Goal: Task Accomplishment & Management: Manage account settings

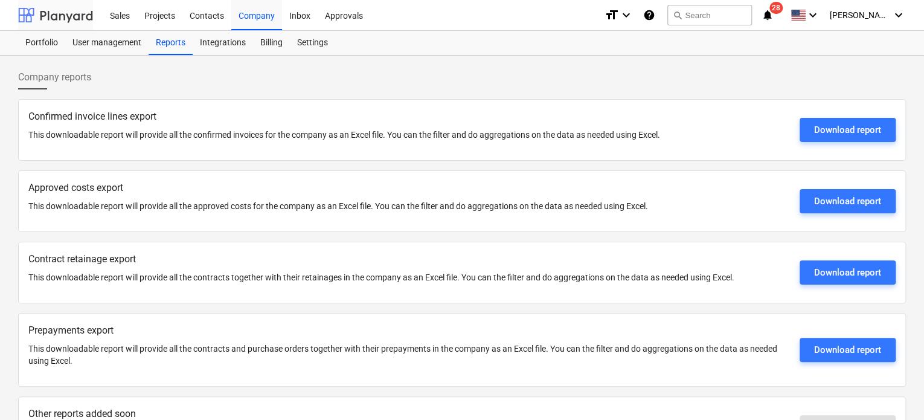
click at [68, 17] on div at bounding box center [55, 15] width 75 height 30
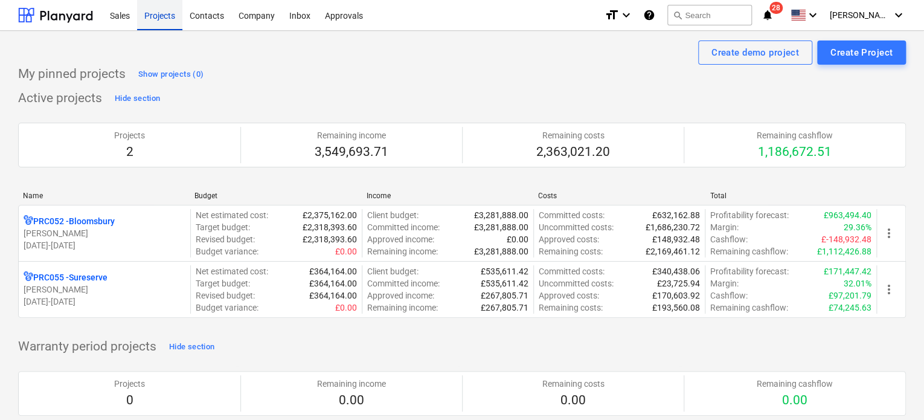
click at [155, 19] on div "Projects" at bounding box center [159, 14] width 45 height 31
click at [251, 18] on div "Company" at bounding box center [256, 14] width 51 height 31
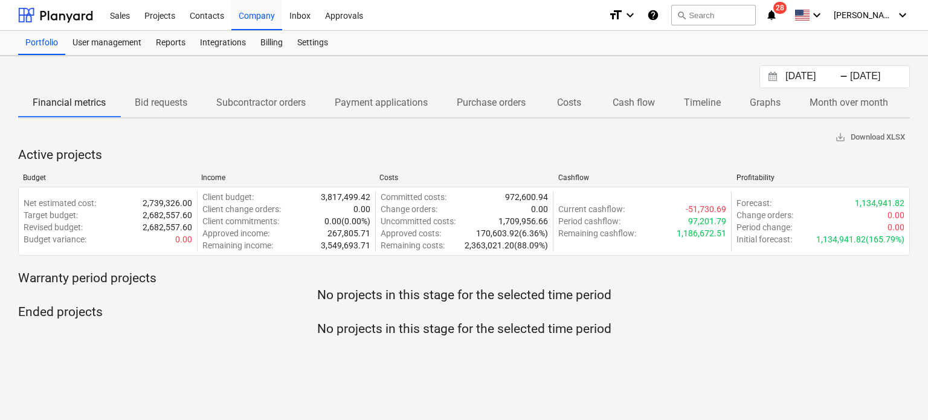
click at [633, 108] on p "Cash flow" at bounding box center [634, 102] width 42 height 15
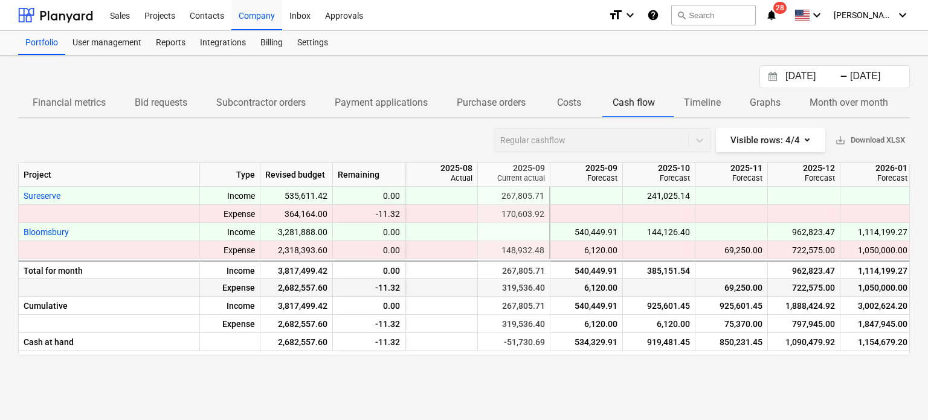
scroll to position [0, 73]
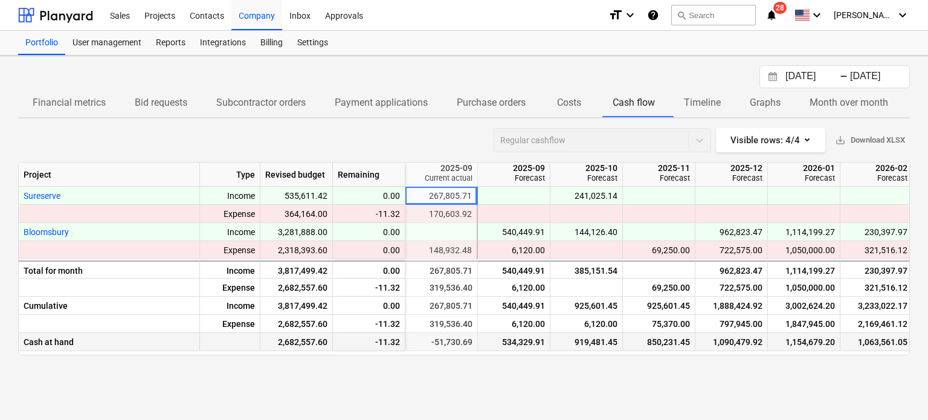
click at [663, 347] on div "850,231.45" at bounding box center [659, 342] width 62 height 18
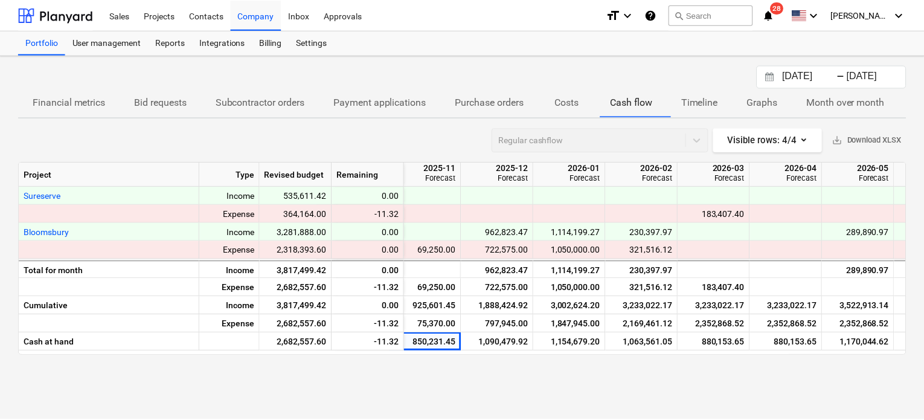
scroll to position [0, 358]
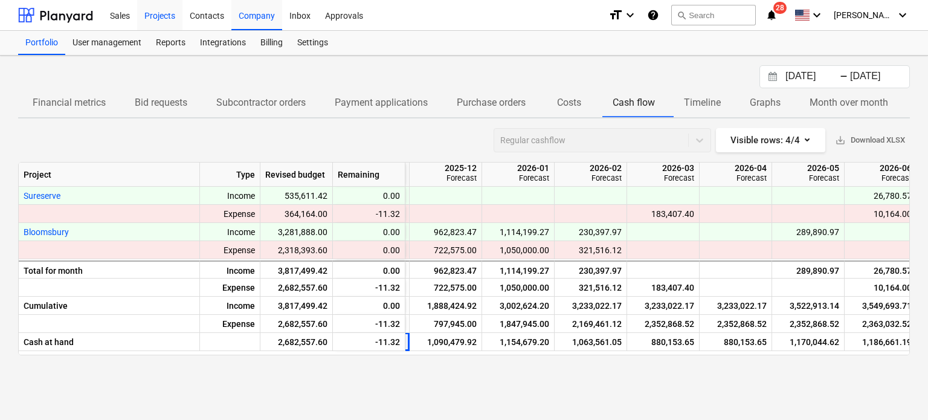
click at [153, 13] on div "Projects" at bounding box center [159, 14] width 45 height 31
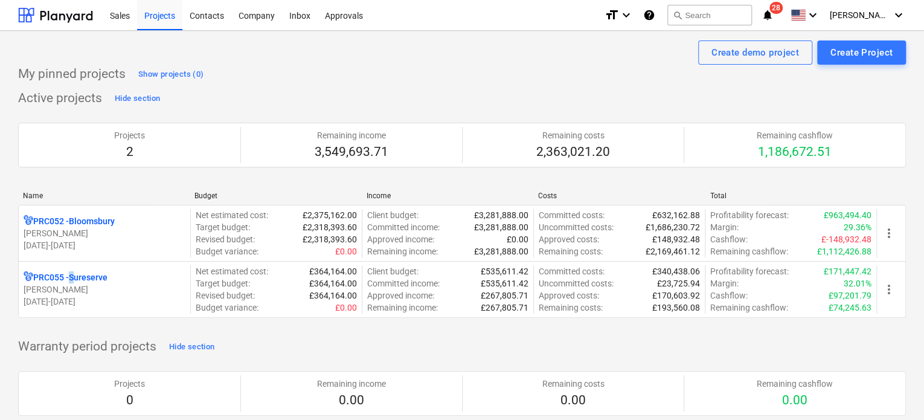
click at [76, 279] on p "PRC055 - Sureserve" at bounding box center [70, 277] width 74 height 12
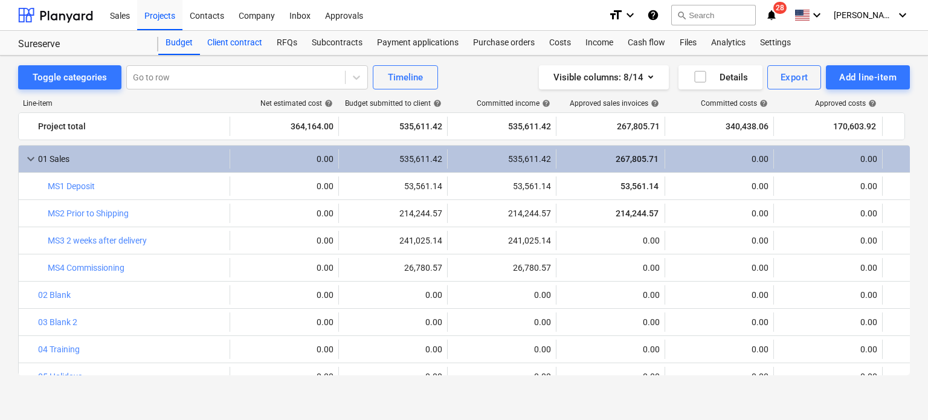
click at [229, 44] on div "Client contract" at bounding box center [234, 43] width 69 height 24
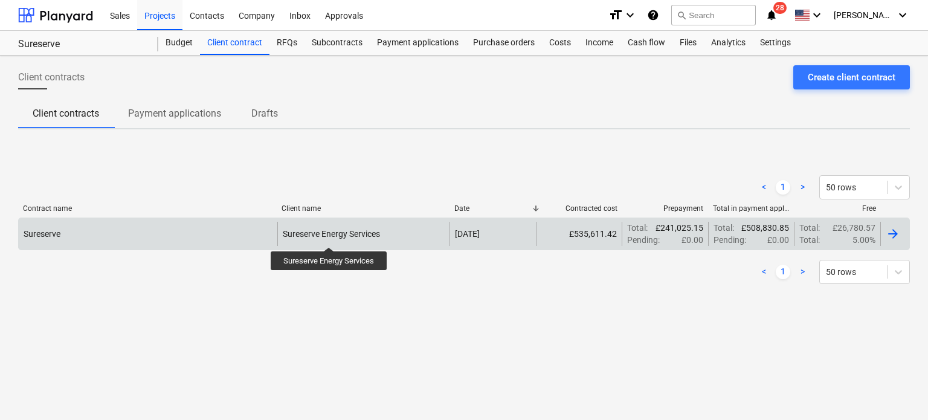
click at [329, 236] on div "Sureserve Energy Services" at bounding box center [331, 234] width 97 height 10
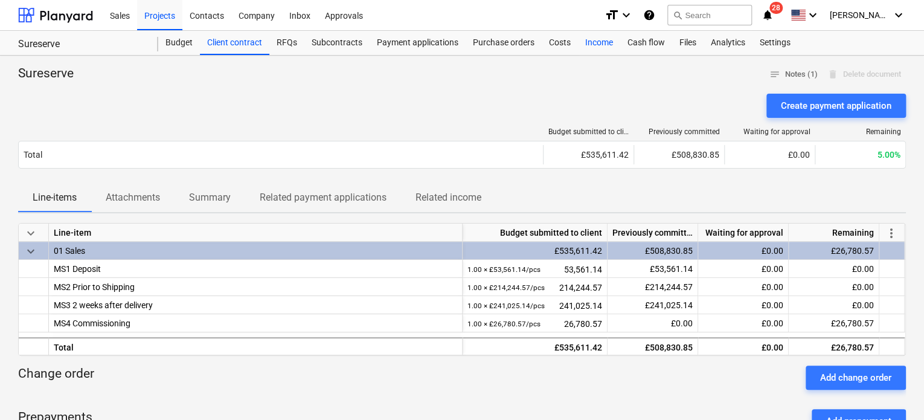
click at [594, 39] on div "Income" at bounding box center [599, 43] width 42 height 24
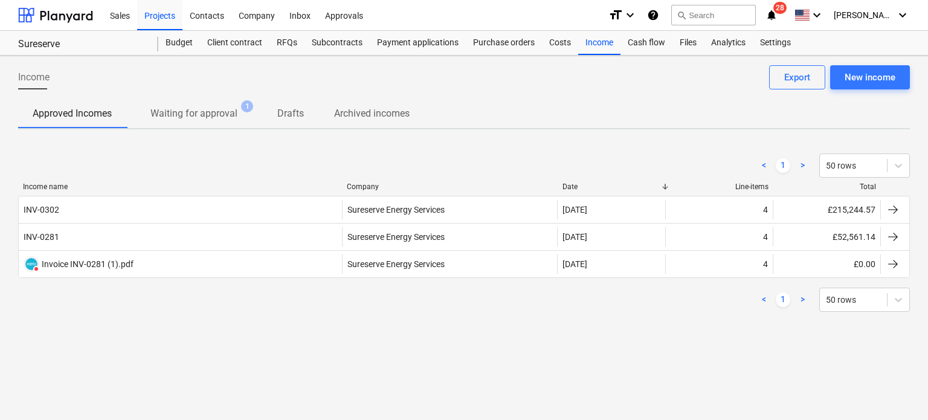
click at [203, 108] on p "Waiting for approval" at bounding box center [193, 113] width 87 height 15
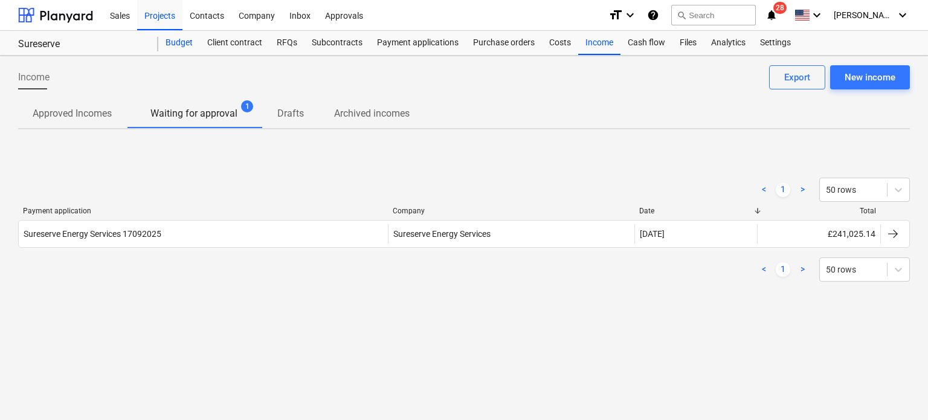
click at [179, 47] on div "Budget" at bounding box center [179, 43] width 42 height 24
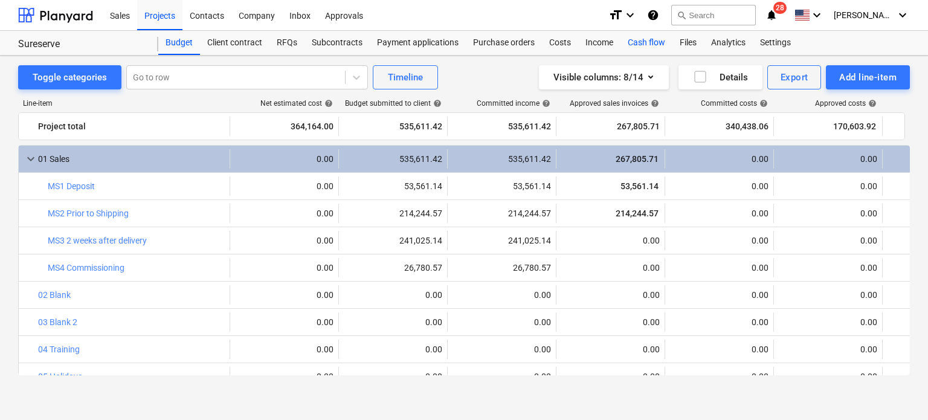
click at [636, 40] on div "Cash flow" at bounding box center [647, 43] width 52 height 24
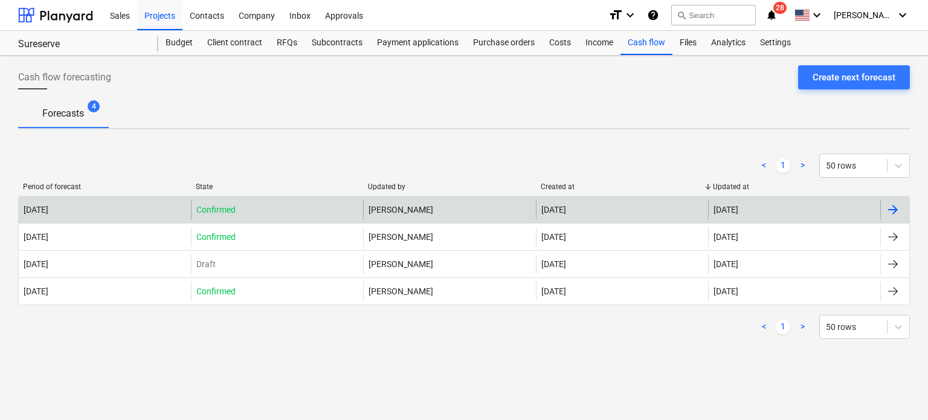
click at [213, 207] on p "Confirmed" at bounding box center [215, 210] width 39 height 12
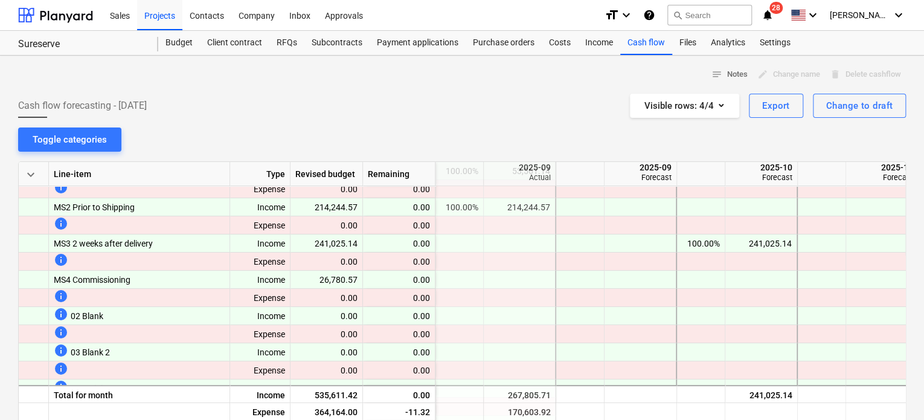
scroll to position [0, 242]
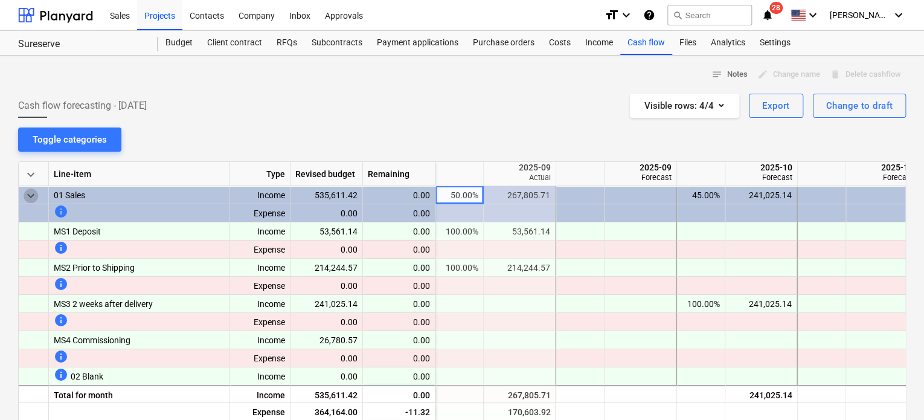
click at [29, 194] on span "keyboard_arrow_down" at bounding box center [31, 196] width 15 height 15
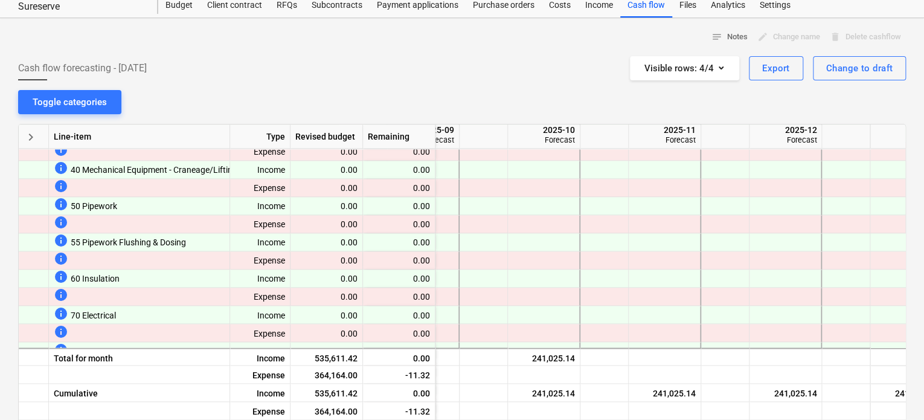
scroll to position [0, 0]
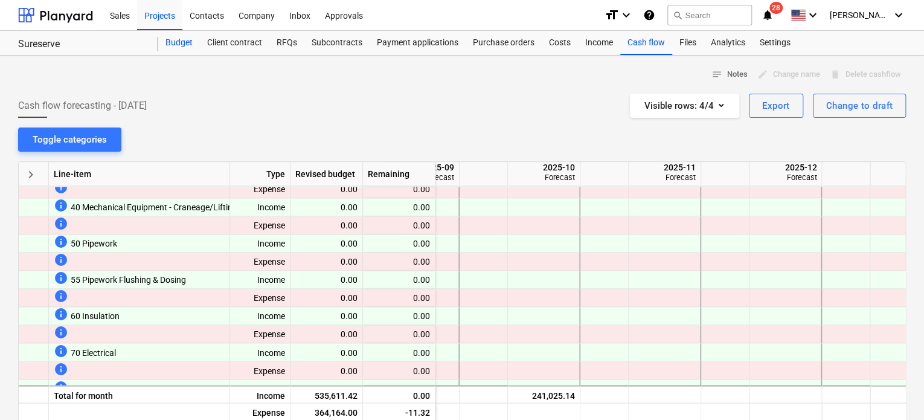
click at [174, 38] on div "Budget" at bounding box center [179, 43] width 42 height 24
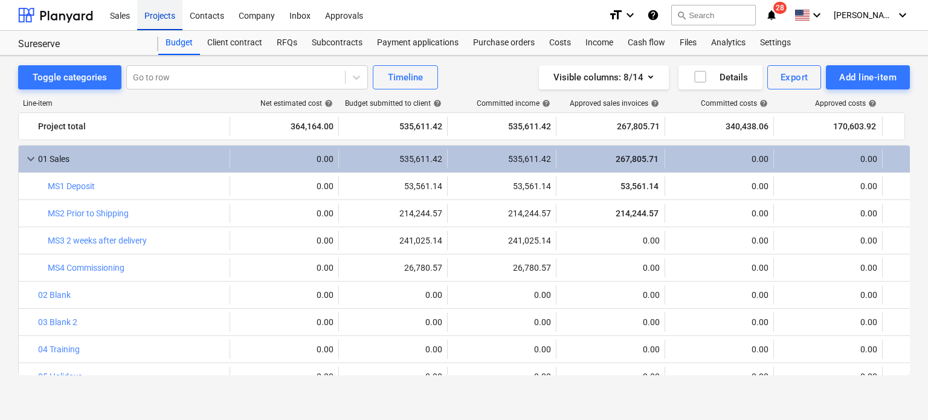
click at [166, 17] on div "Projects" at bounding box center [159, 14] width 45 height 31
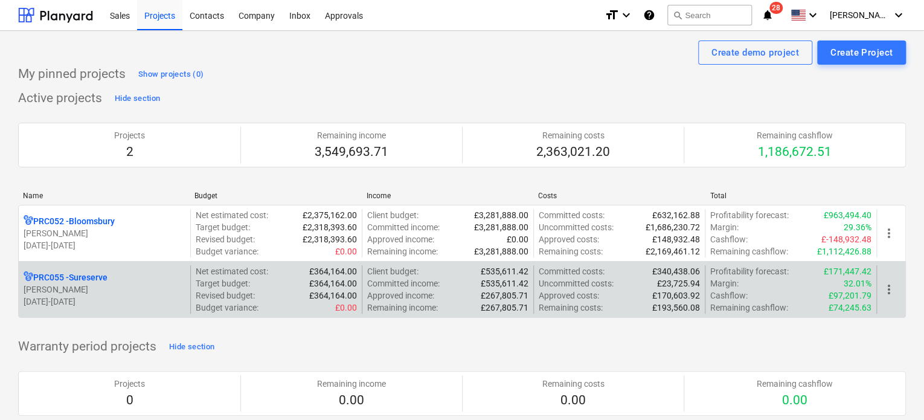
click at [121, 267] on div "PRC055 - [PERSON_NAME] [DATE] - [DATE]" at bounding box center [105, 289] width 172 height 48
click at [127, 282] on div "PRC055 - Sureserve" at bounding box center [105, 277] width 162 height 12
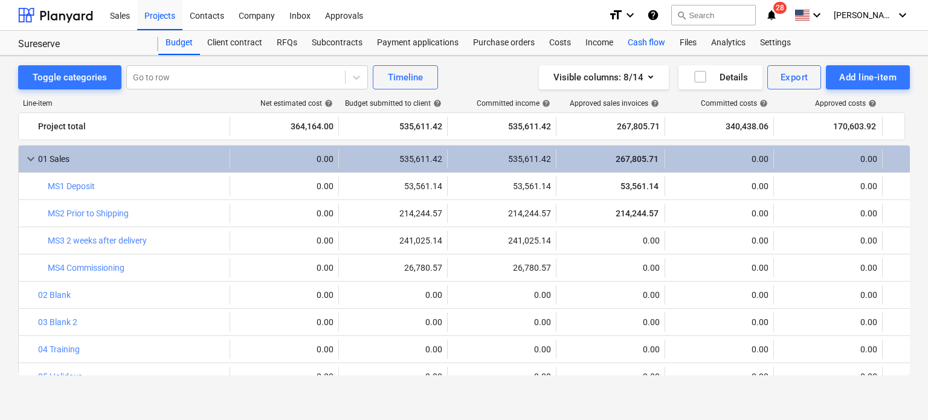
click at [639, 46] on div "Cash flow" at bounding box center [647, 43] width 52 height 24
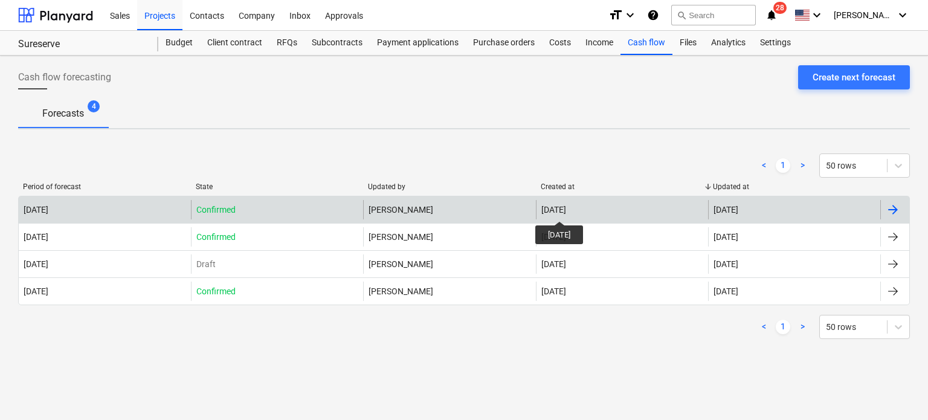
click at [566, 210] on div "[DATE]" at bounding box center [553, 210] width 25 height 10
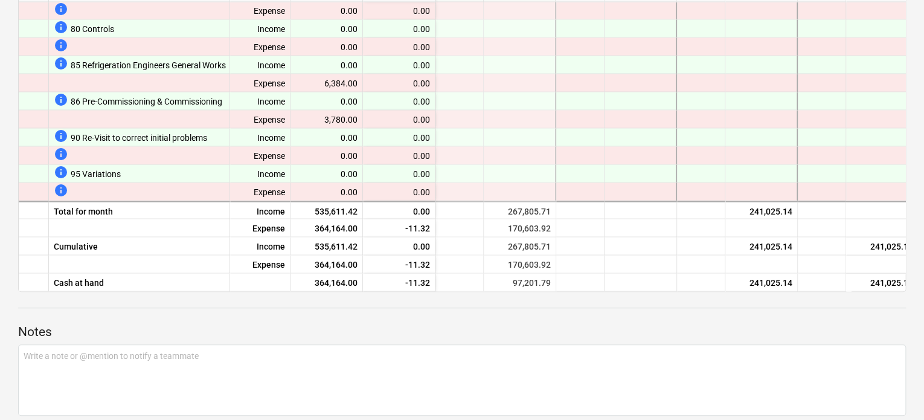
scroll to position [227, 0]
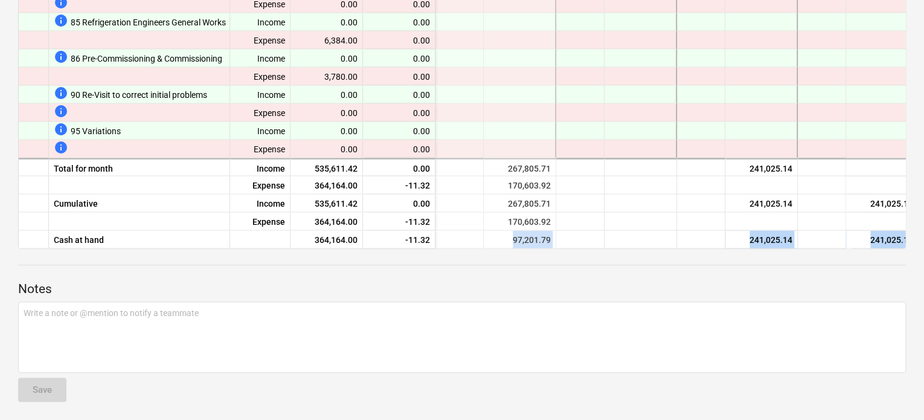
drag, startPoint x: 480, startPoint y: 243, endPoint x: 555, endPoint y: 251, distance: 75.3
click at [555, 251] on div "notes Notes edit Change name delete Delete cashflow Cash flow forecasting - [DA…" at bounding box center [462, 124] width 924 height 593
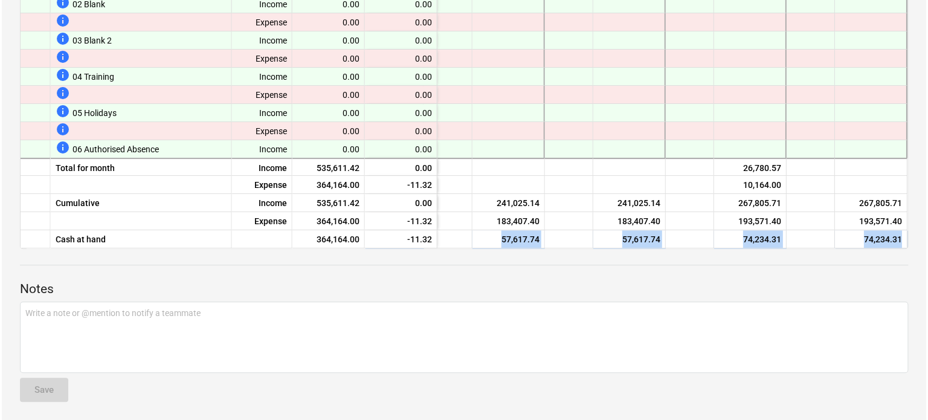
scroll to position [0, 0]
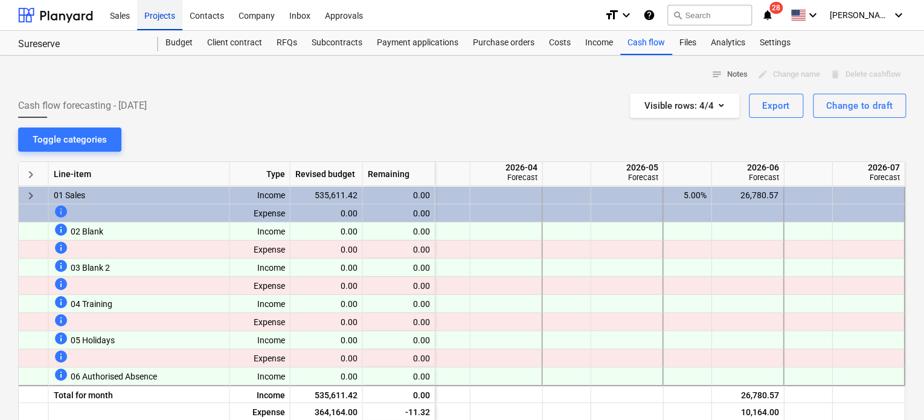
click at [156, 18] on div "Projects" at bounding box center [159, 14] width 45 height 31
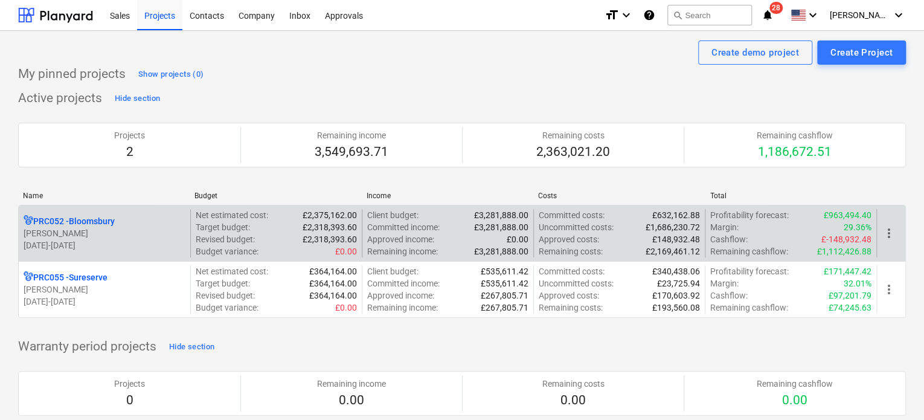
click at [73, 236] on p "[PERSON_NAME]" at bounding box center [105, 233] width 162 height 12
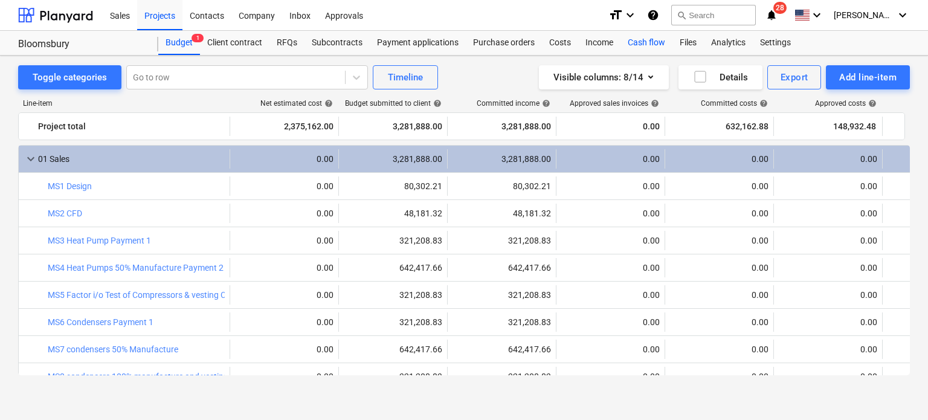
click at [640, 44] on div "Cash flow" at bounding box center [647, 43] width 52 height 24
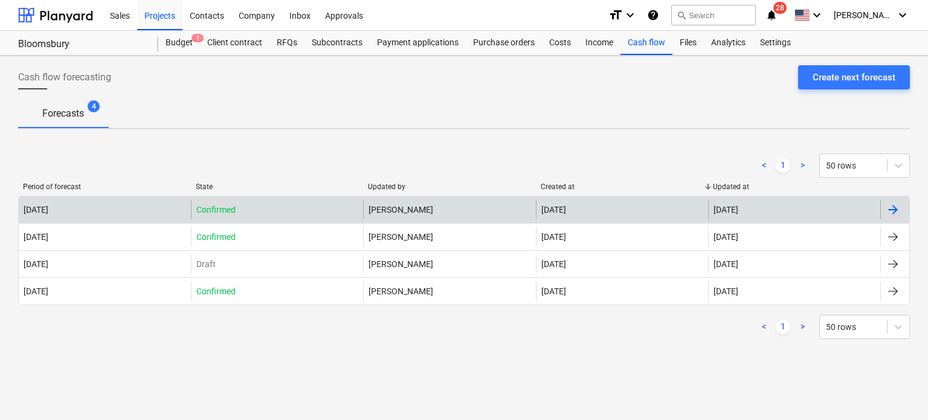
click at [382, 207] on div "[PERSON_NAME]" at bounding box center [449, 209] width 172 height 19
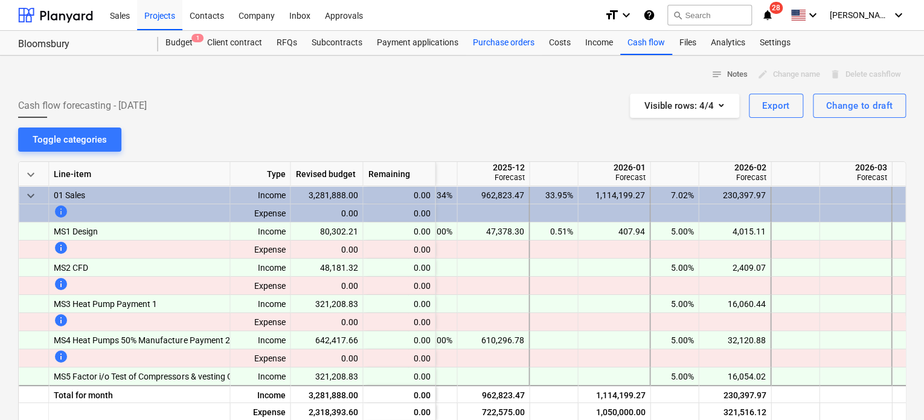
drag, startPoint x: 508, startPoint y: 40, endPoint x: 501, endPoint y: 48, distance: 9.4
click at [508, 40] on div "Purchase orders" at bounding box center [504, 43] width 76 height 24
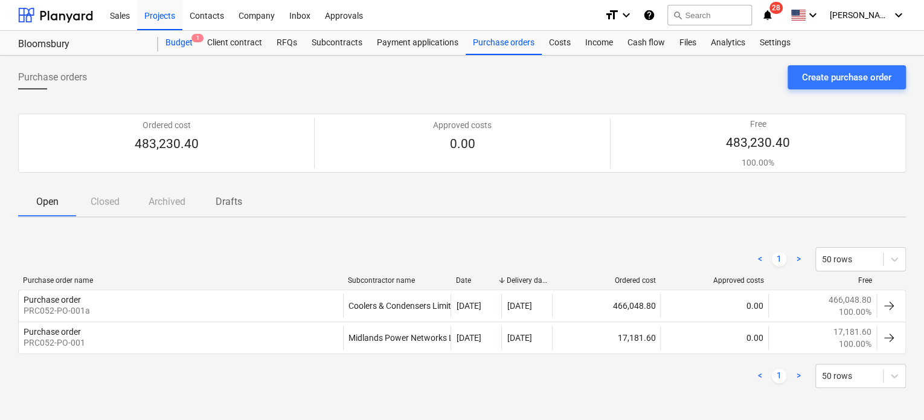
click at [179, 41] on div "Budget 1" at bounding box center [179, 43] width 42 height 24
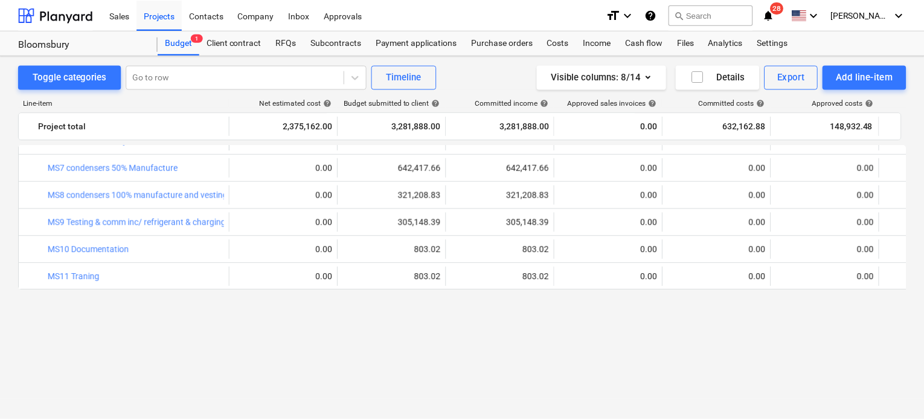
scroll to position [60, 0]
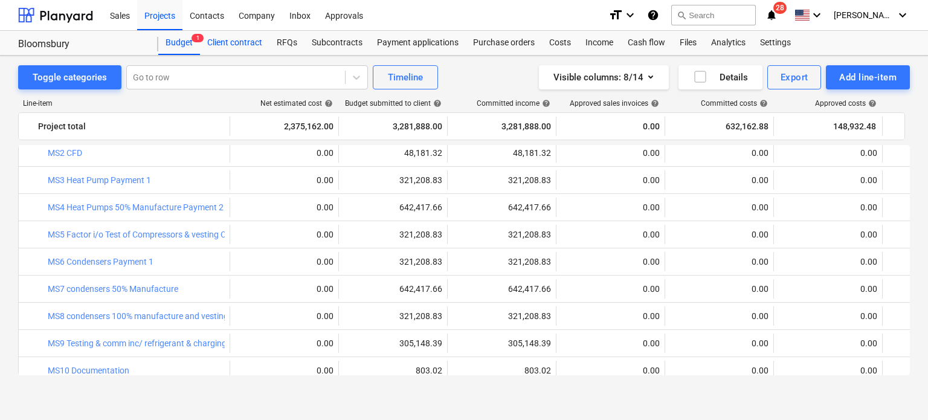
click at [244, 39] on div "Client contract" at bounding box center [234, 43] width 69 height 24
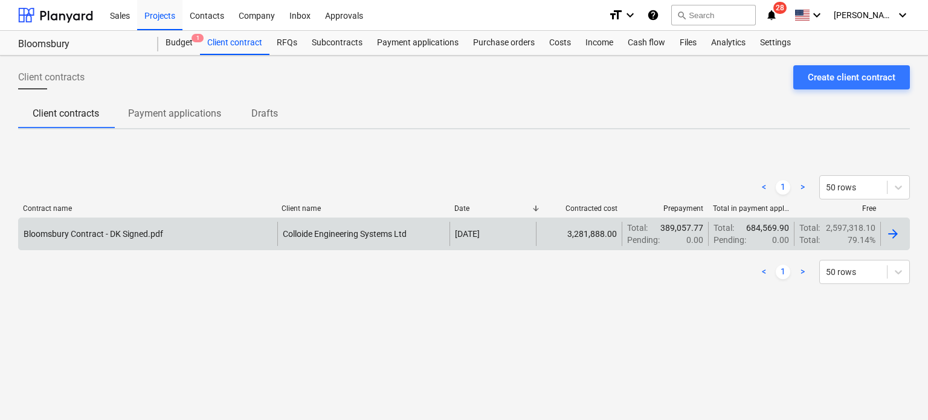
click at [166, 243] on div "Bloomsbury Contract - DK Signed.pdf" at bounding box center [148, 234] width 259 height 24
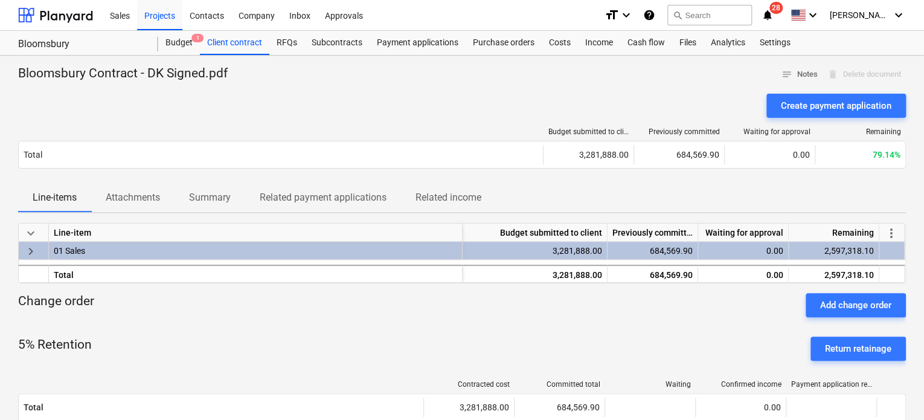
click at [427, 243] on div "01 Sales" at bounding box center [256, 251] width 404 height 18
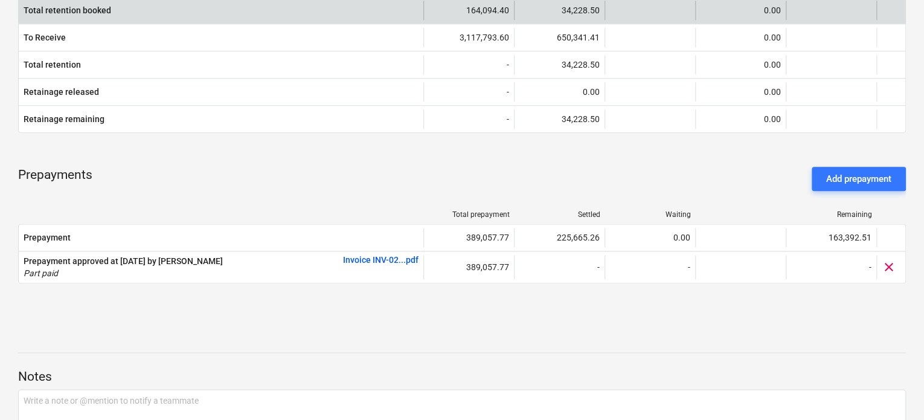
scroll to position [665, 0]
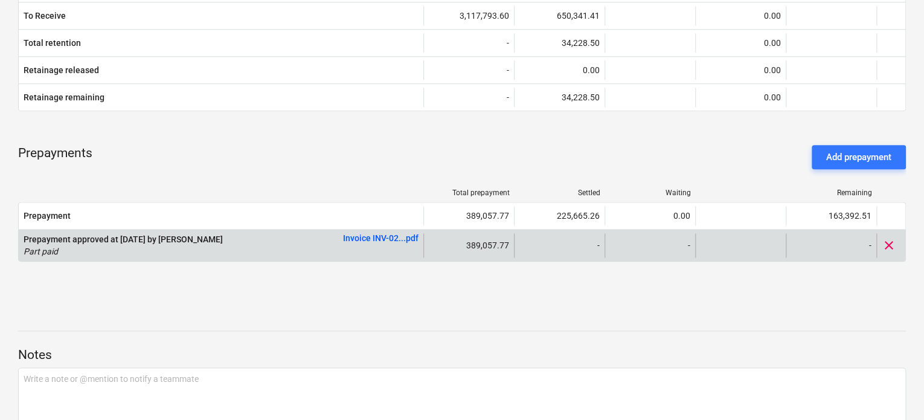
click at [379, 240] on link "Invoice INV-02...pdf" at bounding box center [381, 238] width 76 height 10
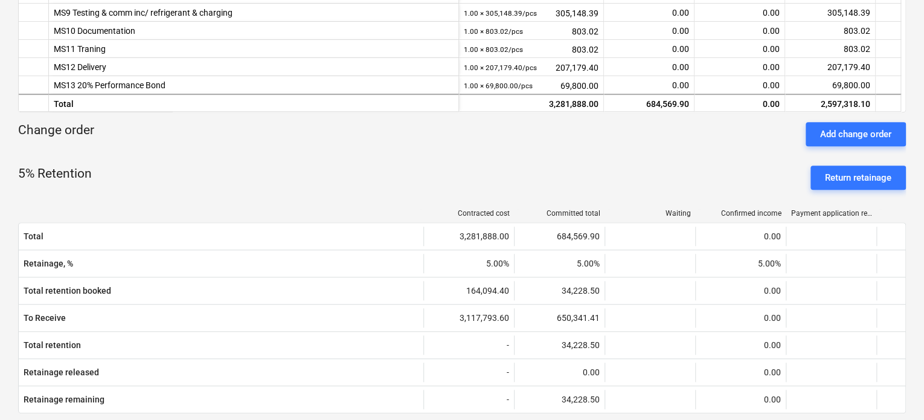
scroll to position [0, 0]
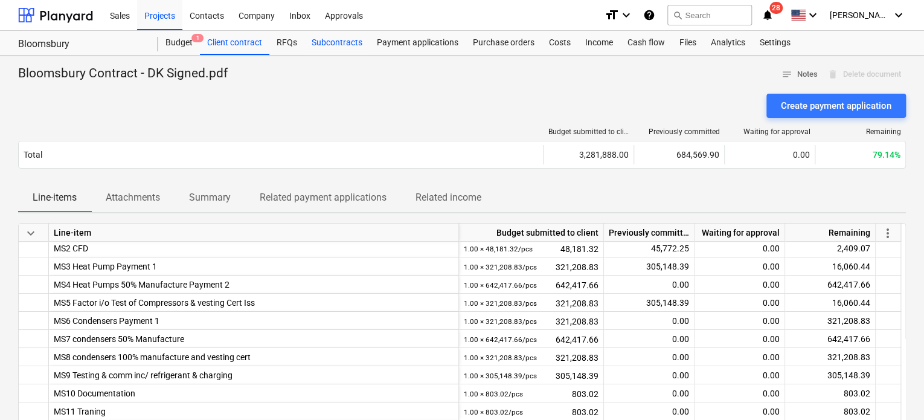
click at [329, 44] on div "Subcontracts" at bounding box center [337, 43] width 65 height 24
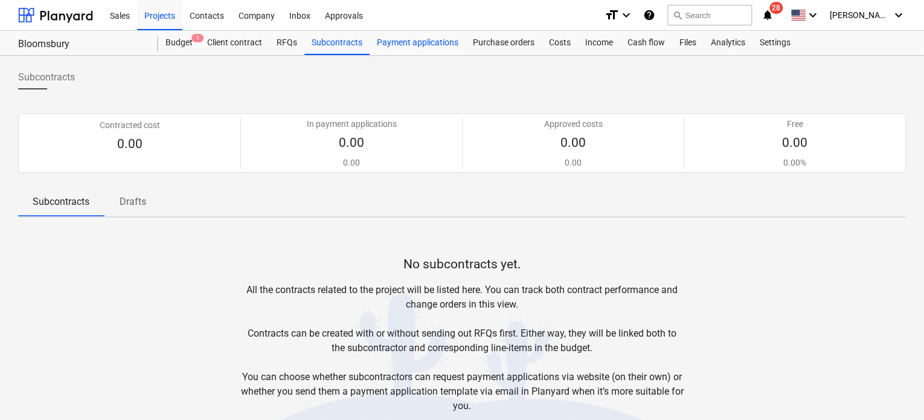
click at [421, 46] on div "Payment applications" at bounding box center [418, 43] width 96 height 24
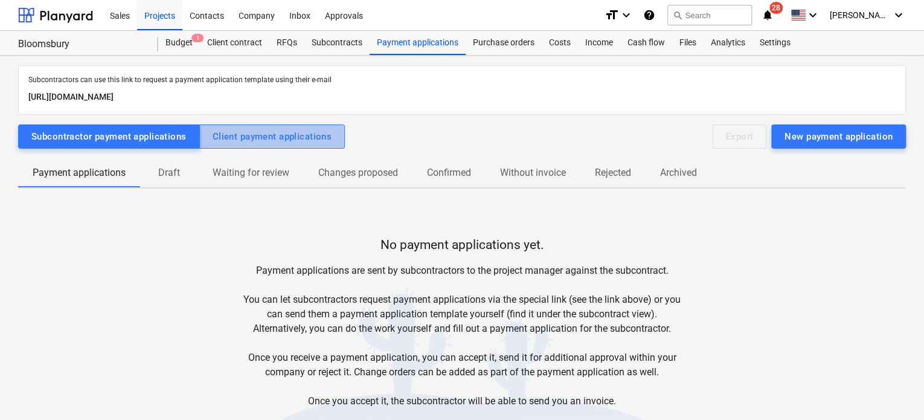
click at [268, 146] on button "Client payment applications" at bounding box center [272, 136] width 146 height 24
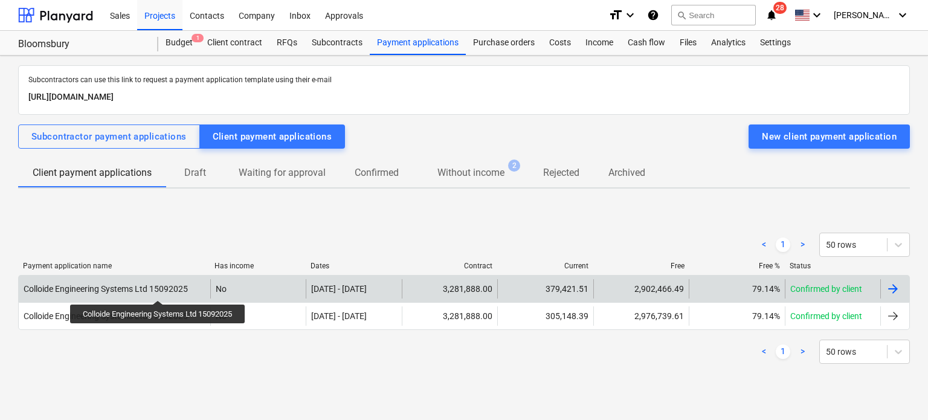
click at [160, 289] on div "Colloide Engineering Systems Ltd 15092025" at bounding box center [106, 289] width 164 height 10
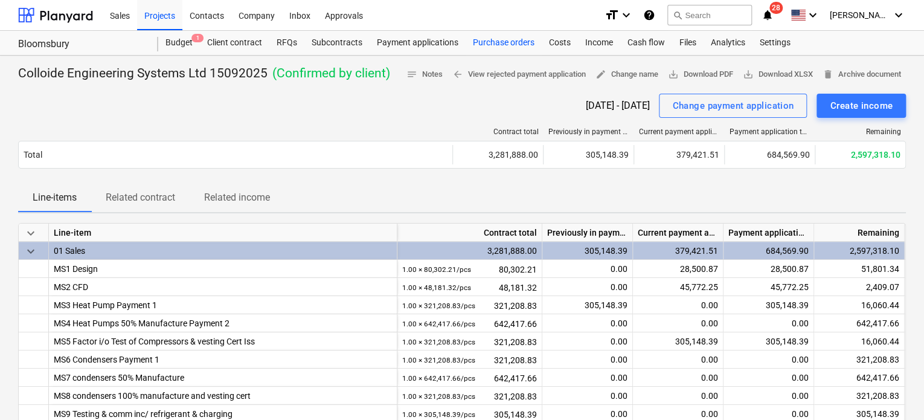
drag, startPoint x: 508, startPoint y: 41, endPoint x: 505, endPoint y: 53, distance: 12.5
click at [508, 41] on div "Purchase orders" at bounding box center [504, 43] width 76 height 24
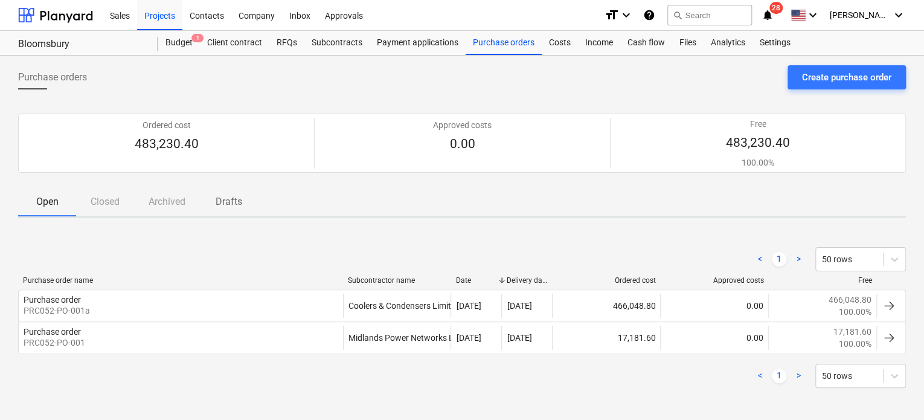
scroll to position [7, 0]
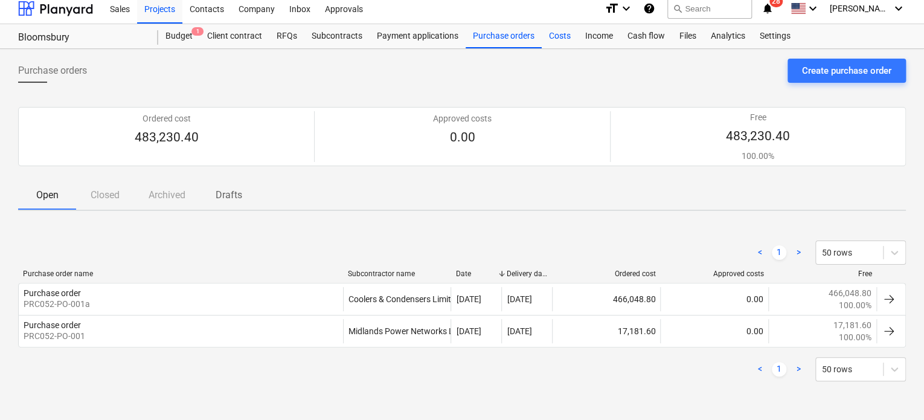
click at [562, 36] on div "Costs" at bounding box center [560, 36] width 36 height 24
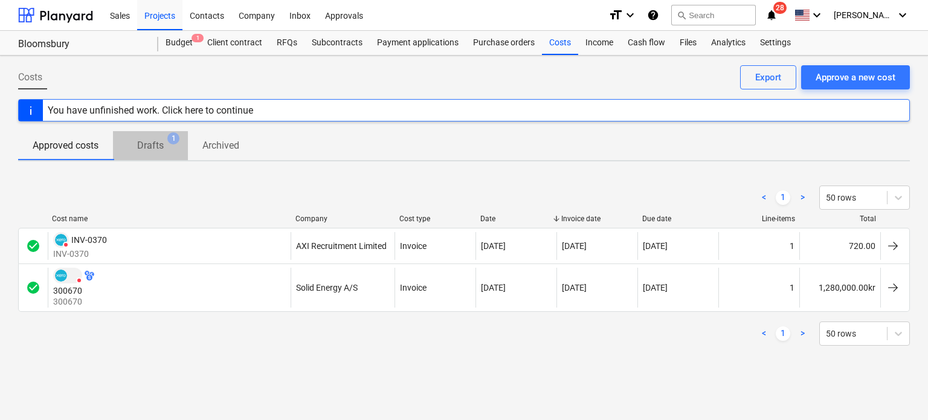
click at [157, 137] on span "Drafts 1" at bounding box center [150, 146] width 75 height 22
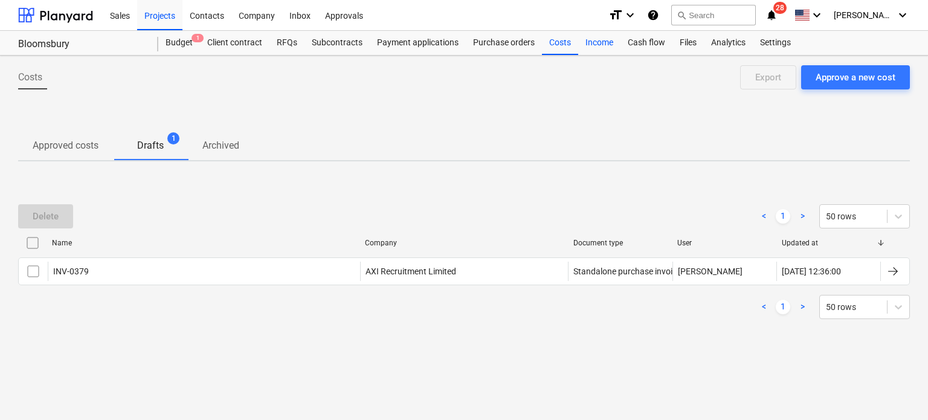
click at [592, 46] on div "Income" at bounding box center [599, 43] width 42 height 24
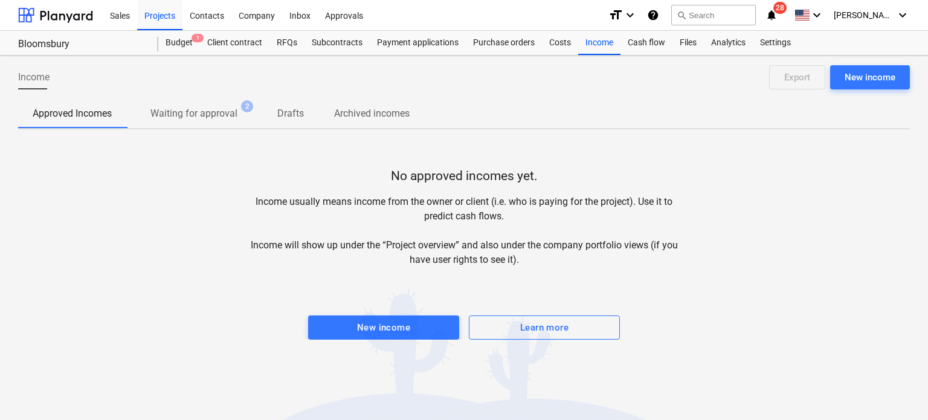
click at [191, 115] on p "Waiting for approval" at bounding box center [193, 113] width 87 height 15
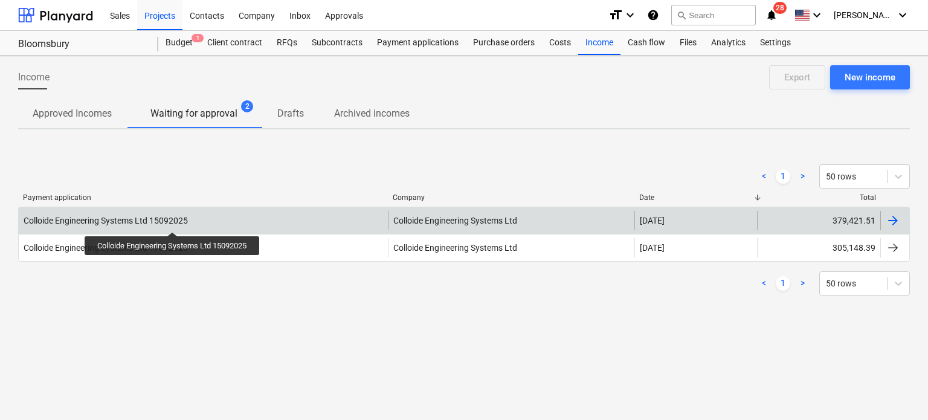
click at [174, 221] on div "Colloide Engineering Systems Ltd 15092025" at bounding box center [106, 221] width 164 height 10
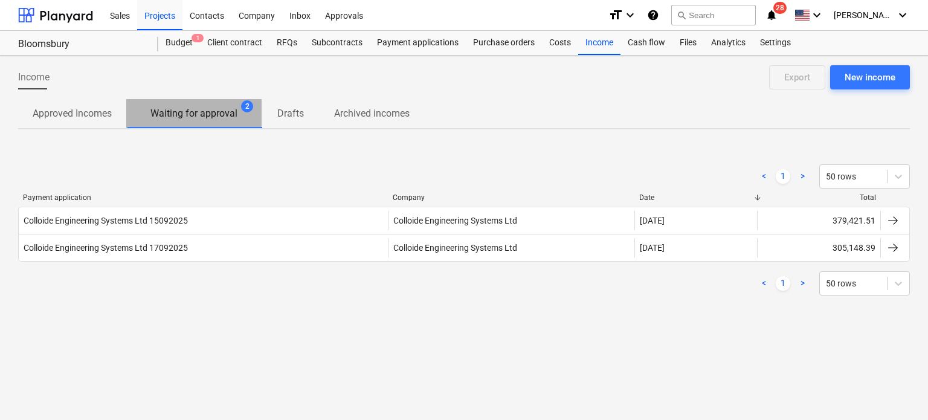
click at [218, 114] on p "Waiting for approval" at bounding box center [193, 113] width 87 height 15
click at [643, 44] on div "Cash flow" at bounding box center [647, 43] width 52 height 24
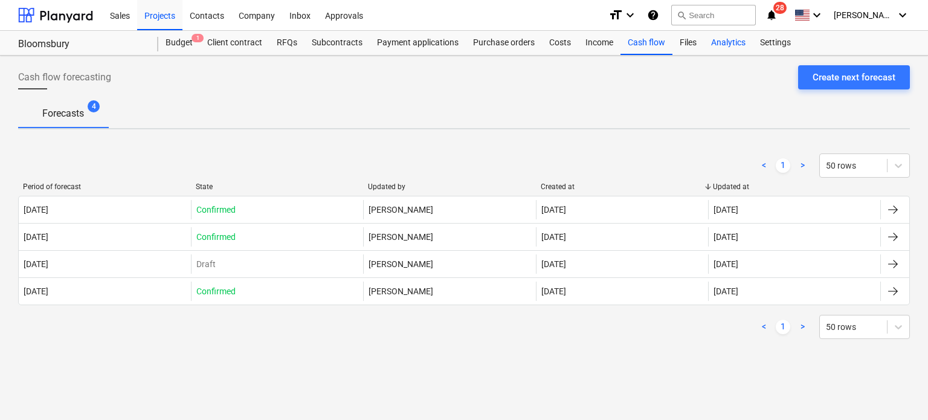
click at [718, 49] on div "Analytics" at bounding box center [728, 43] width 49 height 24
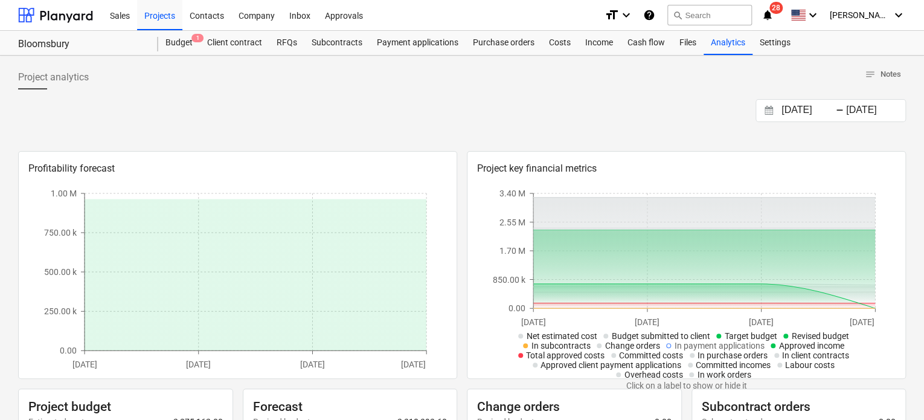
click at [859, 107] on input "[DATE]" at bounding box center [875, 110] width 62 height 17
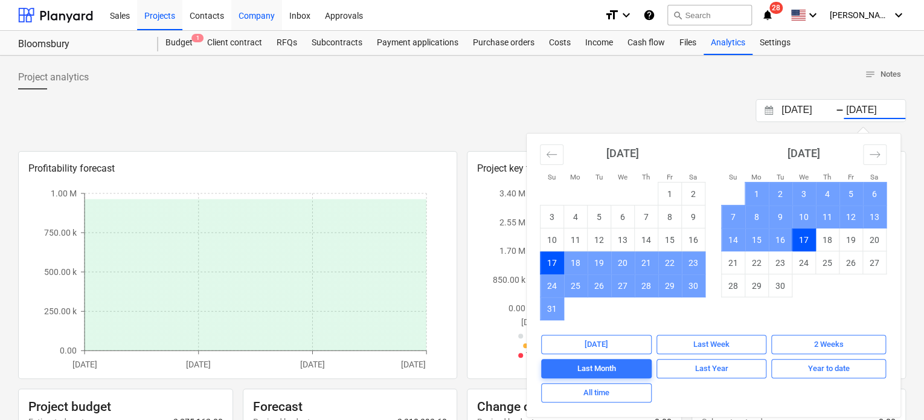
drag, startPoint x: 204, startPoint y: 15, endPoint x: 253, endPoint y: 16, distance: 49.6
click at [205, 15] on div "Contacts" at bounding box center [206, 14] width 49 height 31
click at [253, 16] on div "Company" at bounding box center [256, 14] width 51 height 31
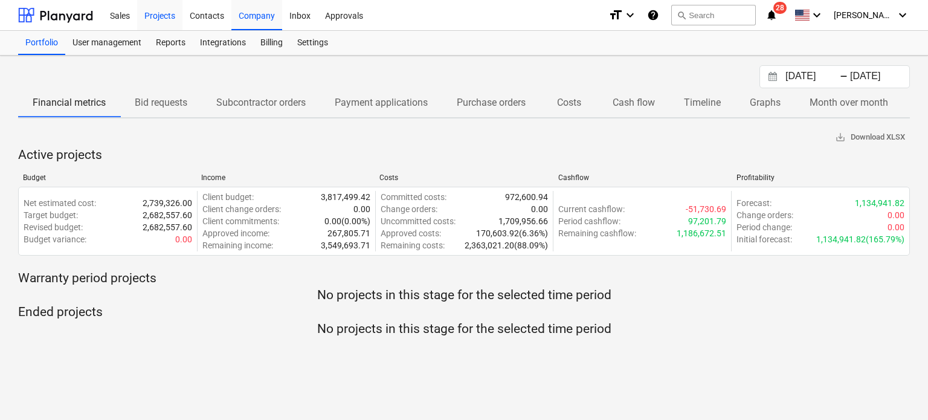
click at [155, 16] on div "Projects" at bounding box center [159, 14] width 45 height 31
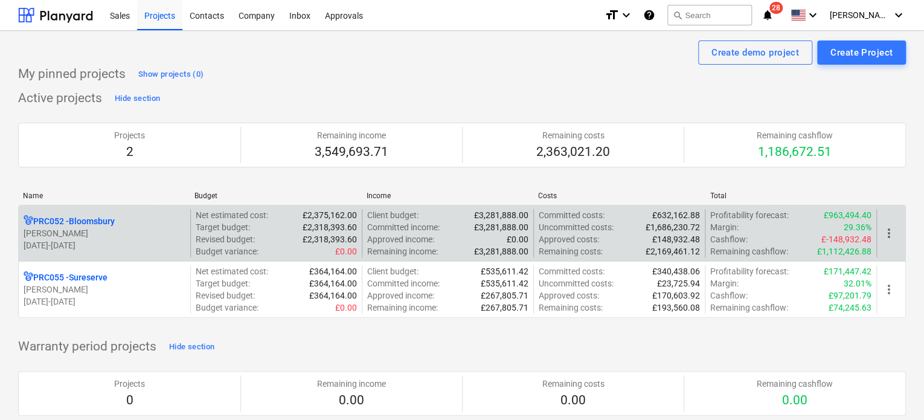
click at [87, 227] on p "[PERSON_NAME]" at bounding box center [105, 233] width 162 height 12
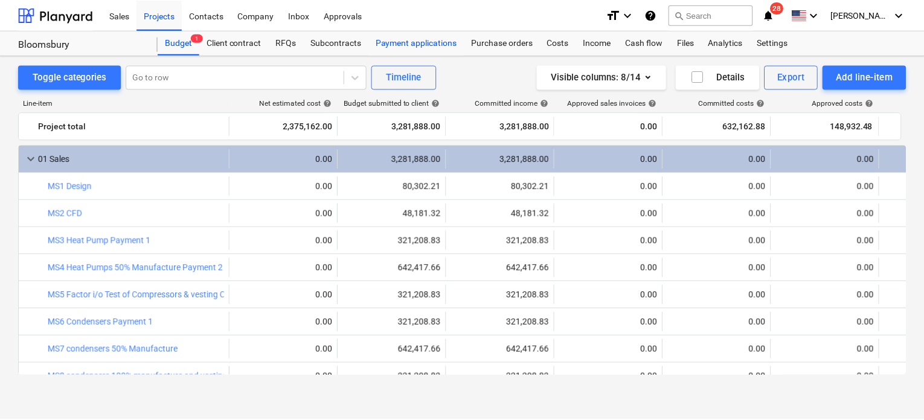
scroll to position [60, 0]
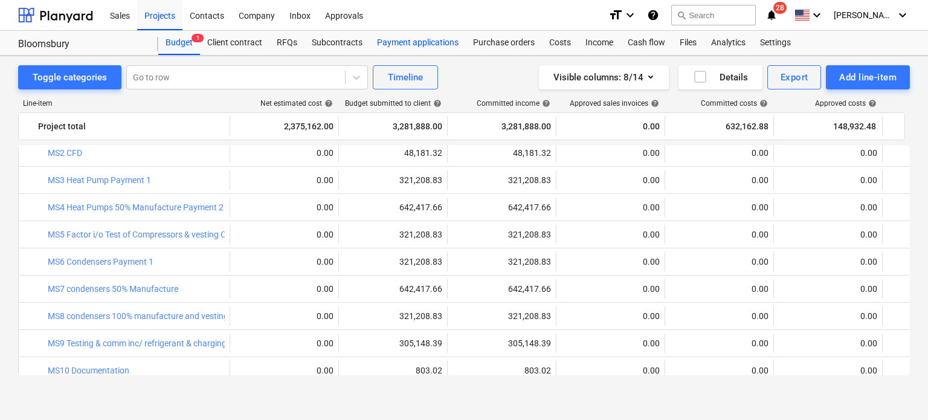
click at [411, 45] on div "Payment applications" at bounding box center [418, 43] width 96 height 24
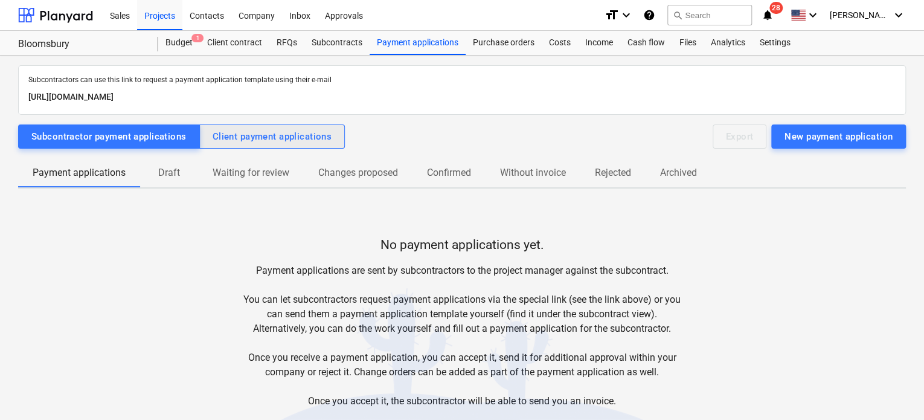
click at [263, 140] on div "Client payment applications" at bounding box center [273, 137] width 120 height 16
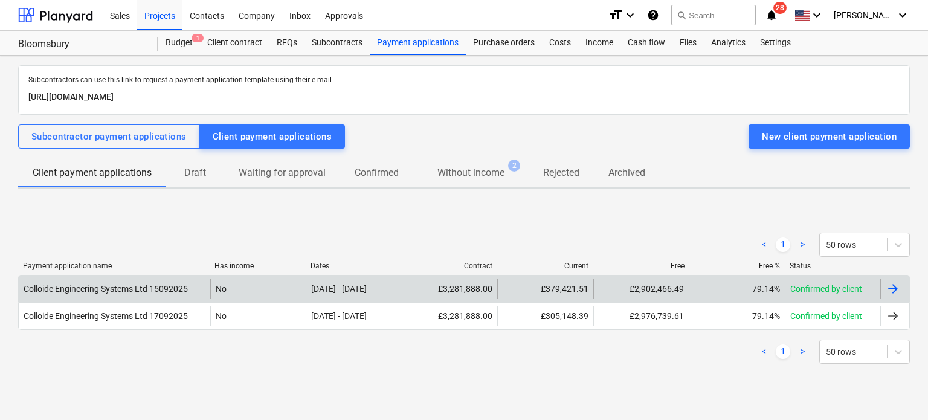
click at [138, 291] on div "Colloide Engineering Systems Ltd 15092025" at bounding box center [106, 289] width 164 height 10
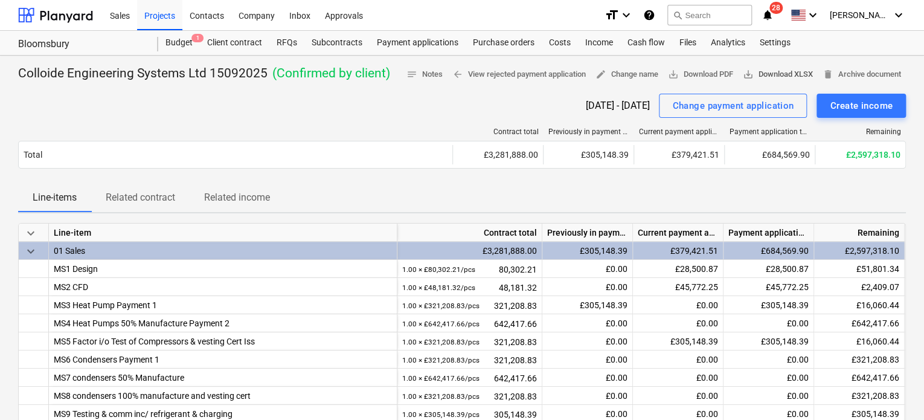
click at [764, 74] on span "save_alt Download XLSX" at bounding box center [778, 75] width 70 height 14
click at [689, 66] on button "save_alt Download PDF" at bounding box center [700, 74] width 75 height 19
click at [252, 100] on div "[DATE] - [DATE] Change payment application Create income" at bounding box center [462, 106] width 888 height 24
click at [563, 47] on div "Costs" at bounding box center [560, 43] width 36 height 24
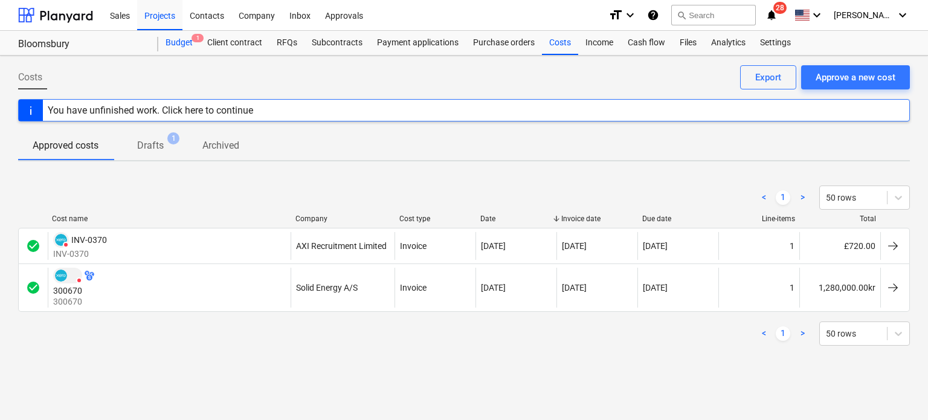
click at [179, 46] on div "Budget 1" at bounding box center [179, 43] width 42 height 24
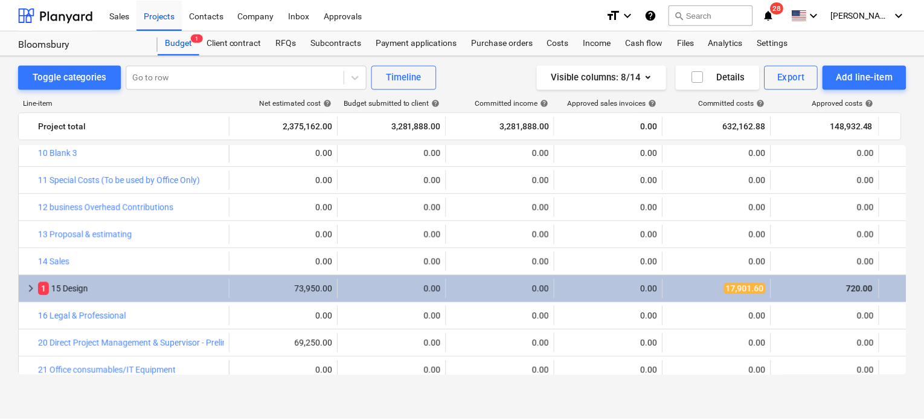
scroll to position [1129, 0]
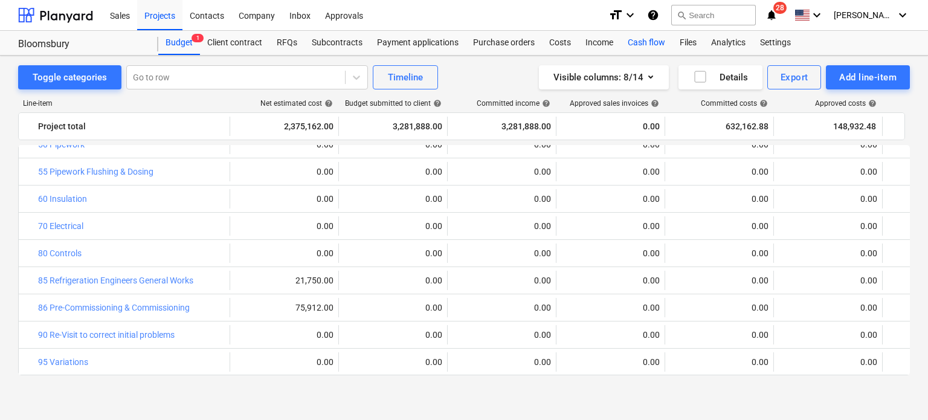
click at [639, 43] on div "Cash flow" at bounding box center [647, 43] width 52 height 24
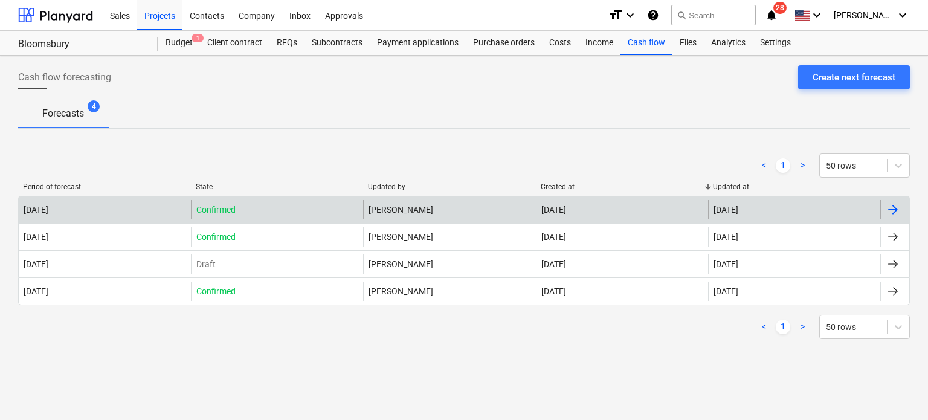
click at [311, 204] on div "Confirmed" at bounding box center [277, 209] width 172 height 19
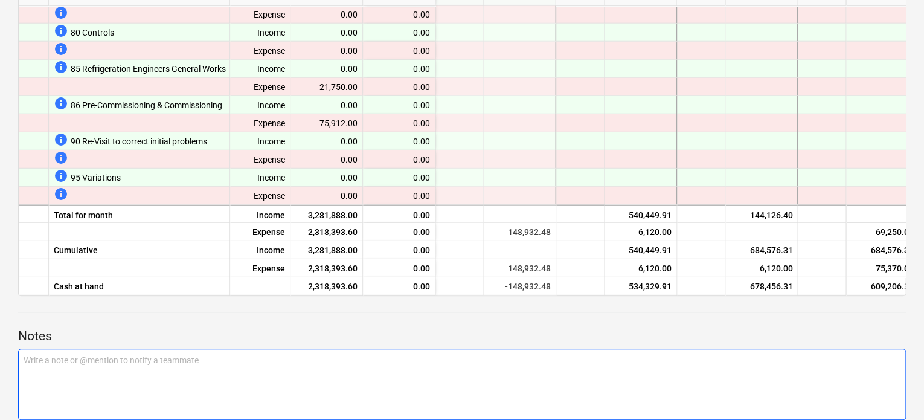
scroll to position [227, 0]
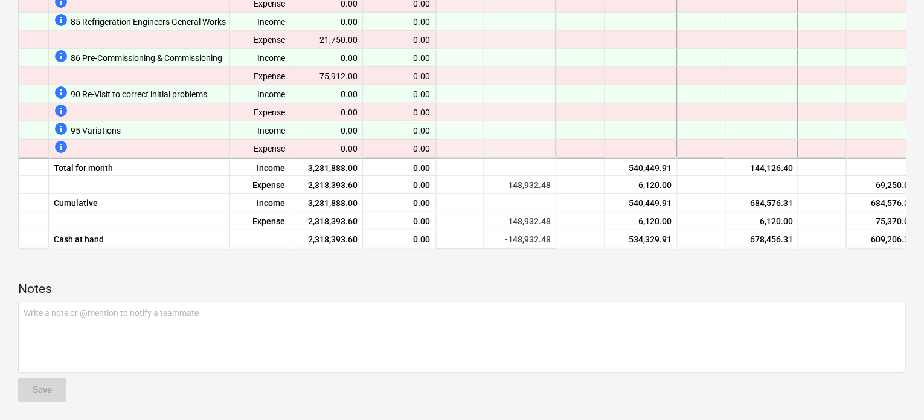
drag, startPoint x: 543, startPoint y: 248, endPoint x: 707, endPoint y: 265, distance: 165.2
click at [707, 265] on div "Notes Write a note or @mention to notify a teammate ﻿ Save" at bounding box center [462, 330] width 888 height 163
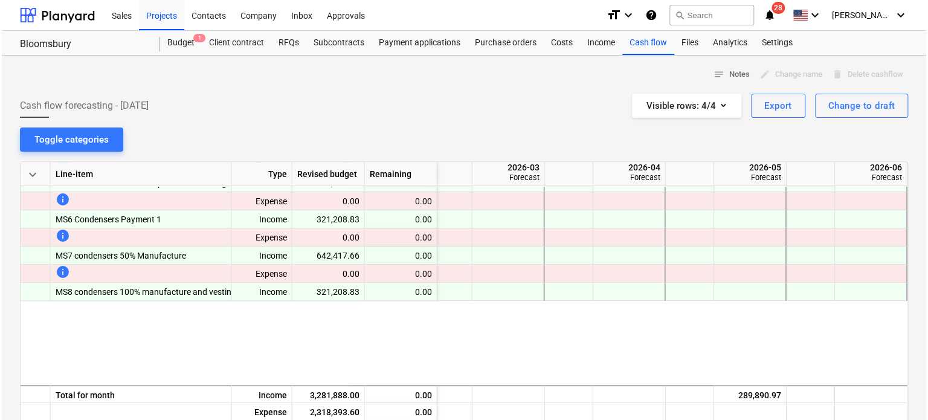
scroll to position [242, 1346]
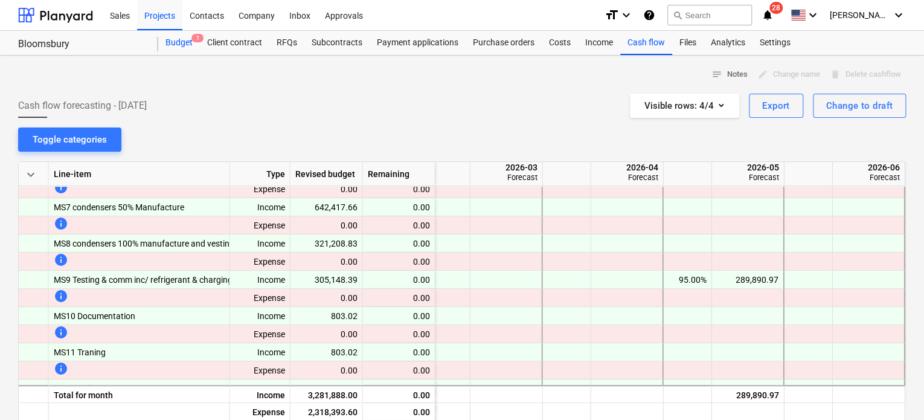
click at [176, 44] on div "Budget 1" at bounding box center [179, 43] width 42 height 24
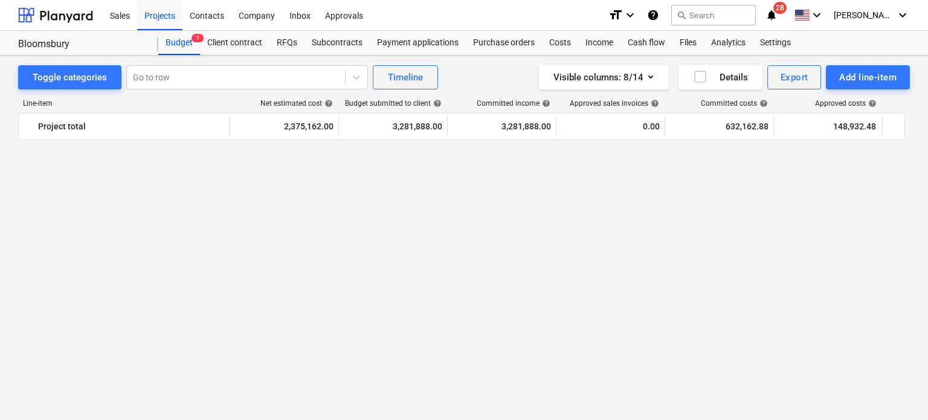
scroll to position [1129, 0]
